Goal: Task Accomplishment & Management: Use online tool/utility

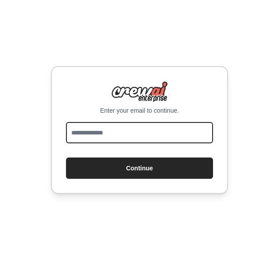
click at [79, 130] on input "email" at bounding box center [139, 132] width 147 height 21
type input "**********"
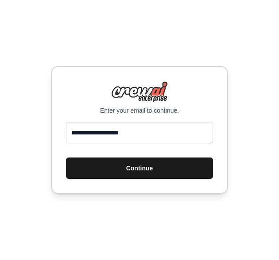
click at [114, 174] on button "Continue" at bounding box center [139, 167] width 147 height 21
click at [116, 172] on button "Continue" at bounding box center [139, 167] width 147 height 21
click at [125, 168] on button "Continue" at bounding box center [139, 167] width 147 height 21
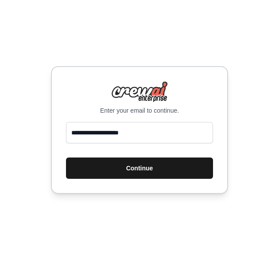
click at [125, 168] on button "Continue" at bounding box center [139, 167] width 147 height 21
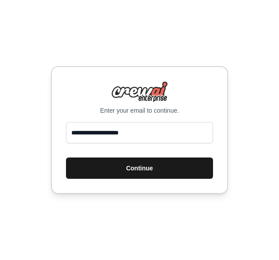
click at [125, 168] on button "Continue" at bounding box center [139, 167] width 147 height 21
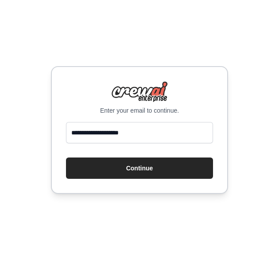
drag, startPoint x: 125, startPoint y: 168, endPoint x: 223, endPoint y: 273, distance: 143.8
click at [223, 259] on html "**********" at bounding box center [139, 130] width 279 height 260
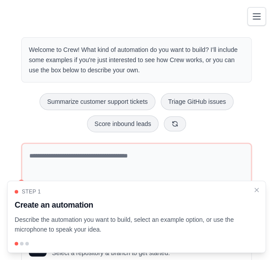
click at [254, 124] on div "Welcome to Crew! What kind of automation do you want to build? I'll include som…" at bounding box center [136, 172] width 251 height 298
click at [255, 189] on icon "Close walkthrough" at bounding box center [257, 189] width 4 height 4
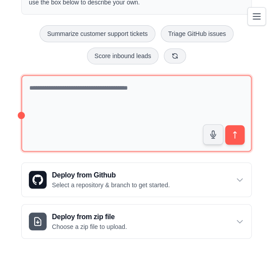
scroll to position [68, 0]
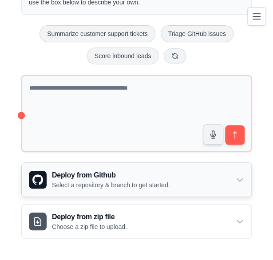
click at [242, 177] on icon at bounding box center [239, 179] width 9 height 9
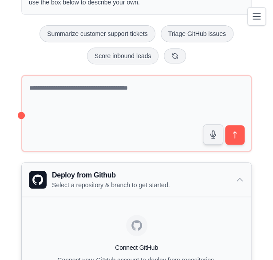
click at [242, 177] on icon at bounding box center [239, 179] width 9 height 9
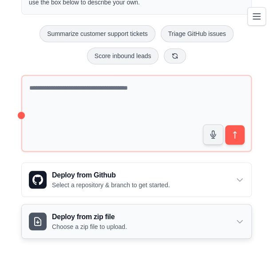
click at [240, 217] on icon at bounding box center [239, 221] width 9 height 9
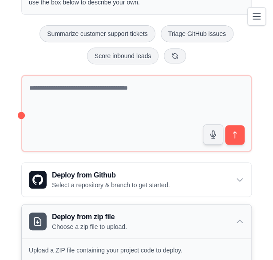
click at [240, 217] on icon at bounding box center [239, 221] width 9 height 9
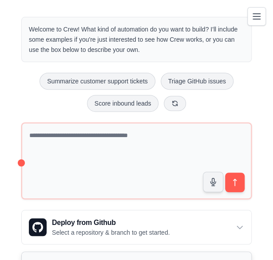
scroll to position [0, 0]
